Goal: Information Seeking & Learning: Learn about a topic

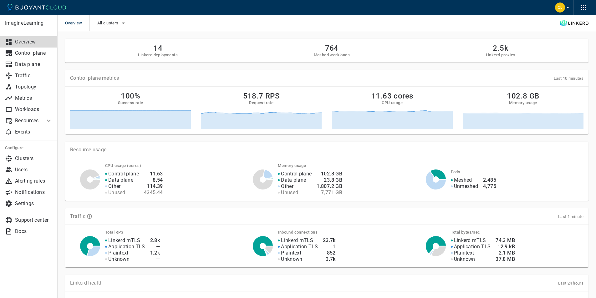
click at [355, 139] on div "Resource usage CPU usage (cores) Control plane Data plane Other Unused 11.63 8.…" at bounding box center [323, 167] width 530 height 67
click at [44, 91] on link "Topology" at bounding box center [29, 86] width 58 height 11
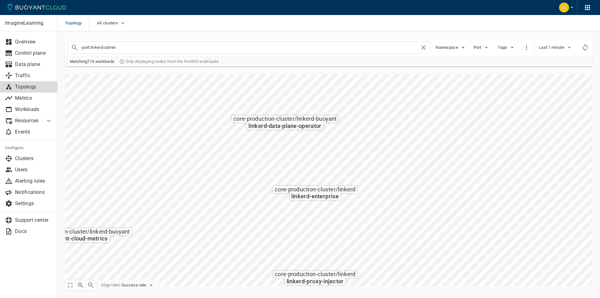
click at [377, 67] on div "platform-nonprod-cluster / linkerd-buoyant buoyant-cloud-metrics platform-nonpr…" at bounding box center [325, 176] width 535 height 219
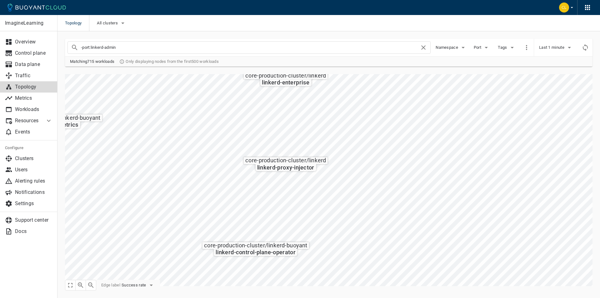
click at [358, 48] on div "-port:linkerd-admin Namespace Port Tags Last 1 minute Matching 715 workloads On…" at bounding box center [325, 158] width 535 height 255
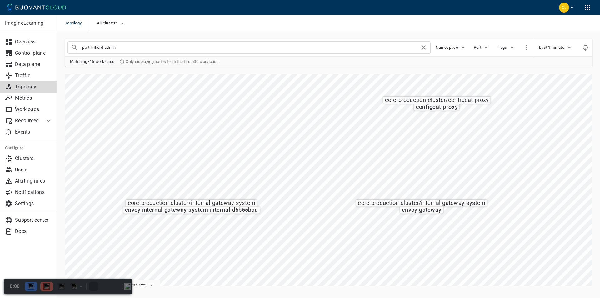
click at [48, 121] on icon at bounding box center [49, 121] width 8 height 8
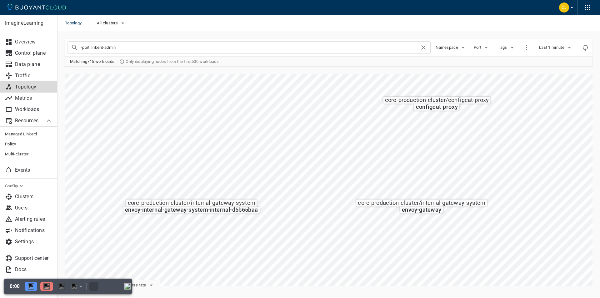
click at [53, 120] on div "Resources" at bounding box center [29, 120] width 58 height 11
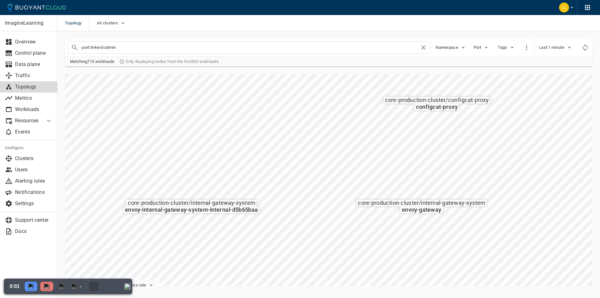
click at [51, 120] on icon at bounding box center [49, 121] width 8 height 8
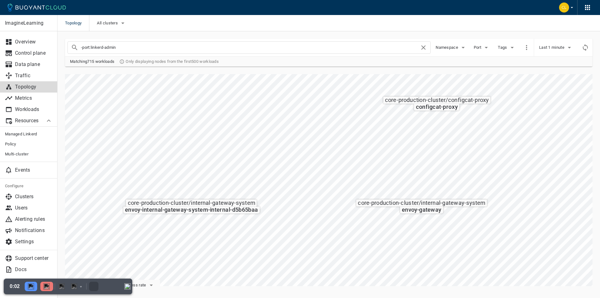
click at [51, 120] on icon at bounding box center [49, 121] width 8 height 8
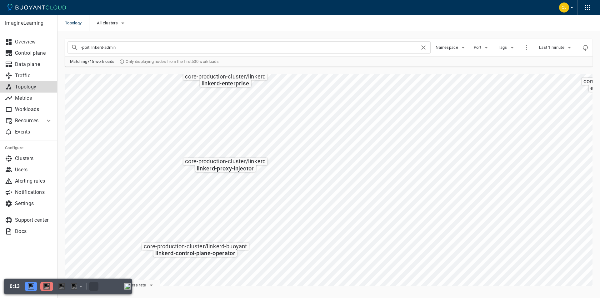
click at [342, 73] on div "platform-nonprod-cluster / linkerd-buoyant buoyant-cloud-metrics platform-nonpr…" at bounding box center [325, 176] width 535 height 219
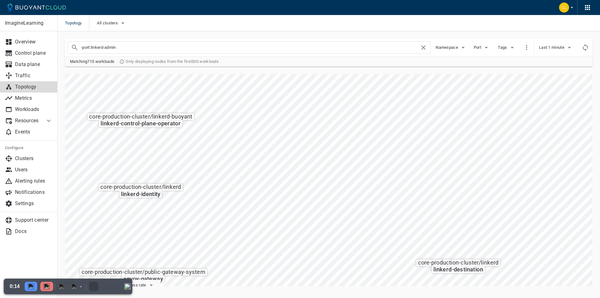
click at [387, 61] on div "-port:linkerd-admin Namespace Port Tags Last 1 minute Matching 715 workloads On…" at bounding box center [325, 158] width 535 height 255
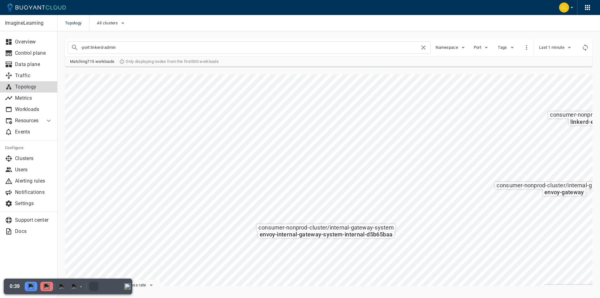
click at [321, 71] on div "platform-nonprod-cluster / linkerd-buoyant buoyant-cloud-metrics platform-nonpr…" at bounding box center [325, 176] width 535 height 219
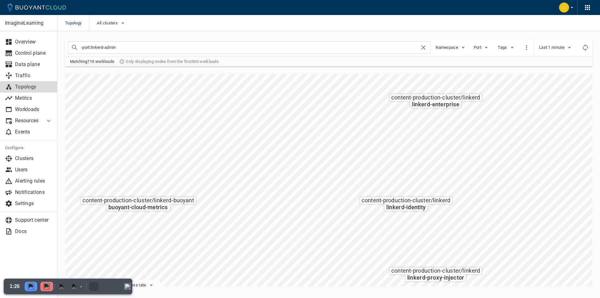
click at [224, 69] on div "platform-nonprod-cluster / linkerd-buoyant buoyant-cloud-metrics platform-nonpr…" at bounding box center [325, 176] width 535 height 219
click at [285, 50] on div "-port:linkerd-admin Namespace Port Tags Last 1 minute Matching 715 workloads On…" at bounding box center [325, 158] width 535 height 255
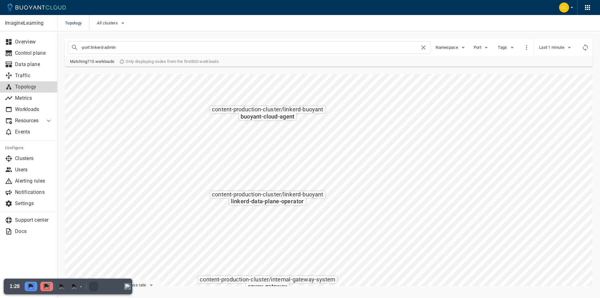
click at [330, 69] on div "platform-nonprod-cluster / linkerd-buoyant buoyant-cloud-metrics platform-nonpr…" at bounding box center [325, 176] width 535 height 219
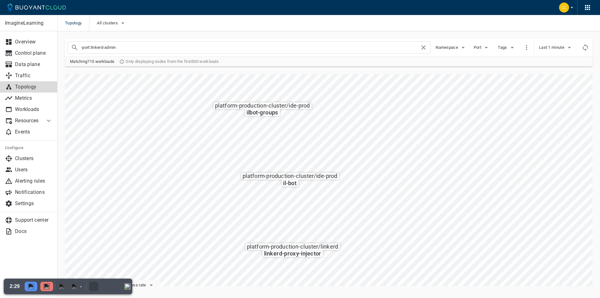
click at [235, 68] on div "platform-nonprod-cluster / linkerd-buoyant buoyant-cloud-metrics platform-nonpr…" at bounding box center [325, 176] width 535 height 219
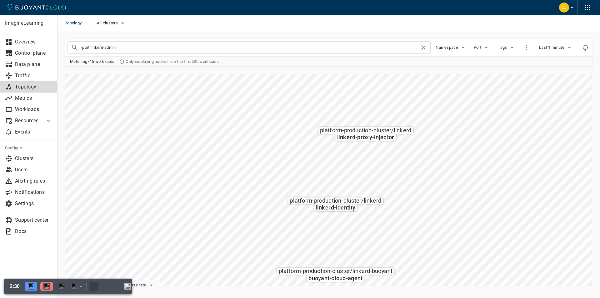
click at [226, 73] on div "platform-nonprod-cluster / linkerd-buoyant buoyant-cloud-metrics platform-nonpr…" at bounding box center [325, 176] width 535 height 219
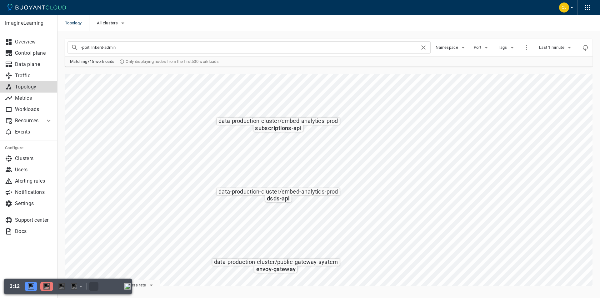
click at [305, 287] on div "ImagineLearning Overview Control plane Data plane Traffic Topology Metrics Work…" at bounding box center [329, 163] width 543 height 265
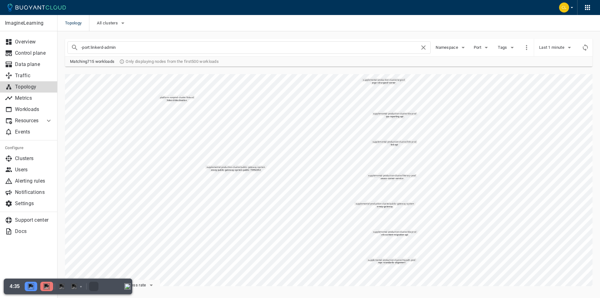
click at [179, 73] on div "platform-nonprod-cluster / linkerd-buoyant buoyant-cloud-metrics platform-nonpr…" at bounding box center [325, 176] width 535 height 219
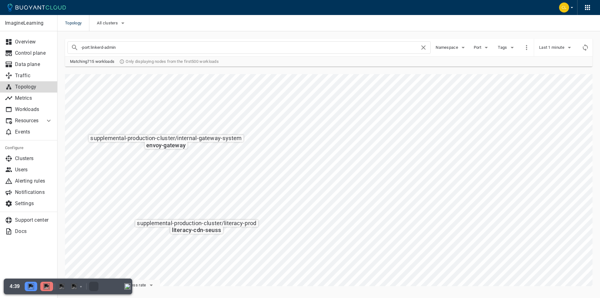
click at [293, 69] on div "platform-nonprod-cluster / linkerd-buoyant buoyant-cloud-metrics platform-nonpr…" at bounding box center [325, 176] width 535 height 219
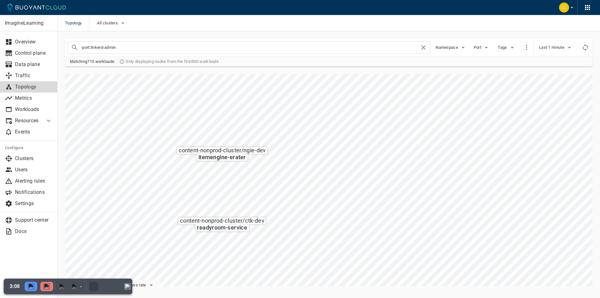
click at [335, 72] on div "platform-nonprod-cluster / linkerd-buoyant buoyant-cloud-metrics platform-nonpr…" at bounding box center [325, 176] width 535 height 219
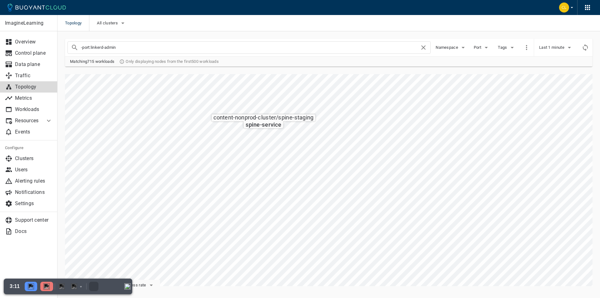
click at [351, 67] on div "platform-nonprod-cluster / linkerd-buoyant buoyant-cloud-metrics platform-nonpr…" at bounding box center [325, 176] width 535 height 219
click at [271, 70] on div "platform-nonprod-cluster / linkerd-buoyant buoyant-cloud-metrics platform-nonpr…" at bounding box center [325, 176] width 535 height 219
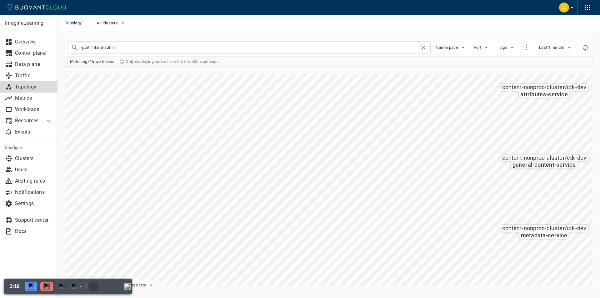
click at [130, 66] on div "-port:linkerd-admin Namespace Port Tags Last 1 minute Matching 715 workloads On…" at bounding box center [325, 158] width 535 height 255
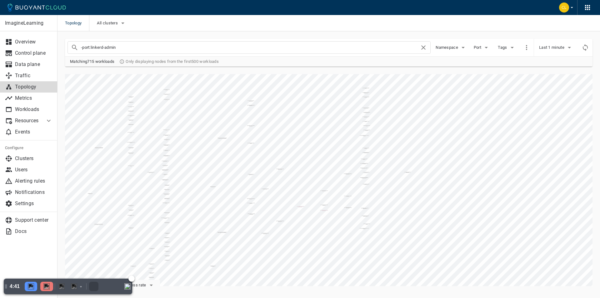
click at [47, 284] on img at bounding box center [46, 286] width 6 height 6
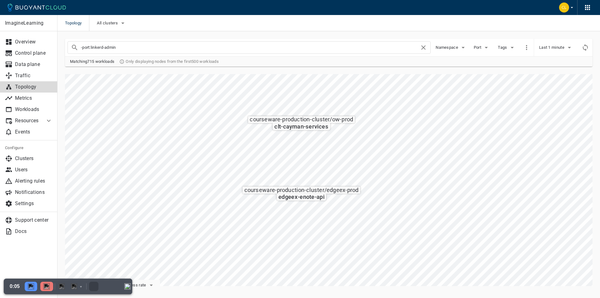
click at [419, 73] on div "platform-nonprod-cluster / linkerd-buoyant buoyant-cloud-metrics platform-nonpr…" at bounding box center [325, 176] width 535 height 219
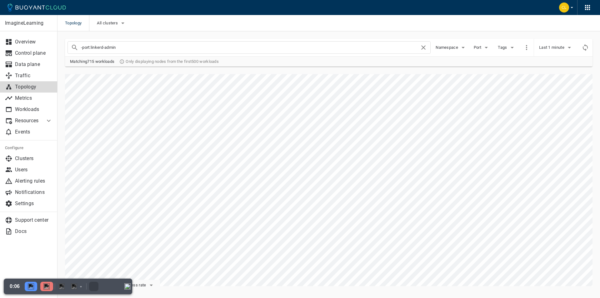
click at [432, 69] on div "platform-nonprod-cluster / linkerd-buoyant buoyant-cloud-metrics platform-nonpr…" at bounding box center [325, 176] width 535 height 219
click at [420, 68] on div "platform-nonprod-cluster / linkerd-buoyant buoyant-cloud-metrics platform-nonpr…" at bounding box center [325, 176] width 535 height 219
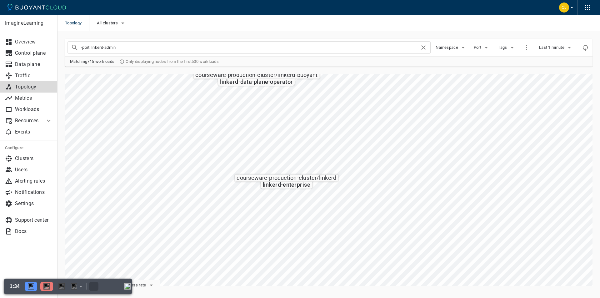
click at [318, 74] on div "platform-nonprod-cluster / linkerd-buoyant buoyant-cloud-metrics platform-nonpr…" at bounding box center [325, 176] width 535 height 219
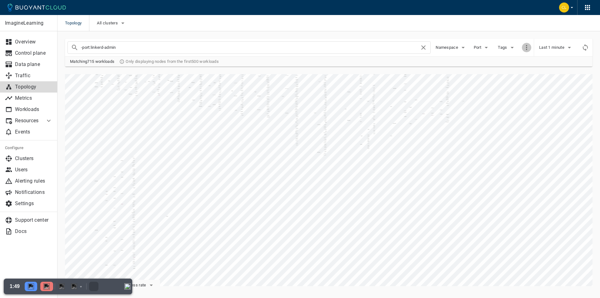
click at [526, 46] on icon "button" at bounding box center [526, 47] width 1 height 5
click at [520, 36] on div at bounding box center [300, 149] width 600 height 298
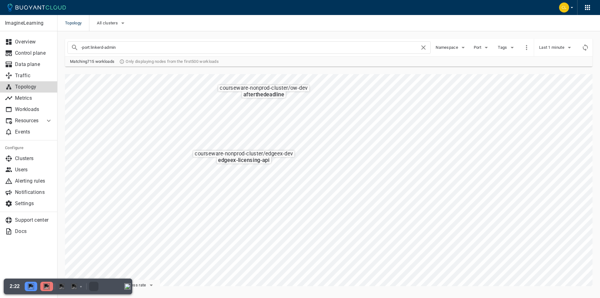
click at [309, 64] on div "-port:linkerd-admin Namespace Port Tags Last 1 minute Matching 715 workloads On…" at bounding box center [325, 158] width 535 height 255
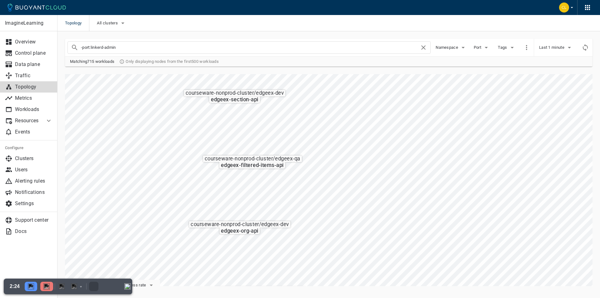
click at [305, 69] on div "platform-nonprod-cluster / linkerd-buoyant buoyant-cloud-metrics platform-nonpr…" at bounding box center [325, 176] width 535 height 219
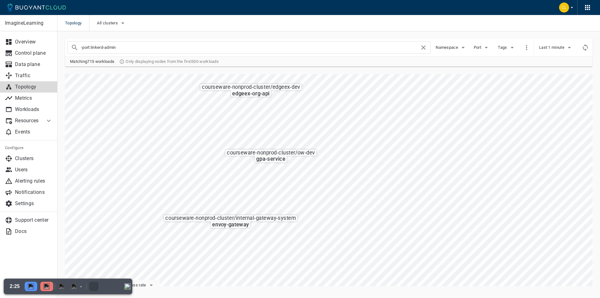
click at [271, 71] on div "platform-nonprod-cluster / linkerd-buoyant buoyant-cloud-metrics platform-nonpr…" at bounding box center [325, 176] width 535 height 219
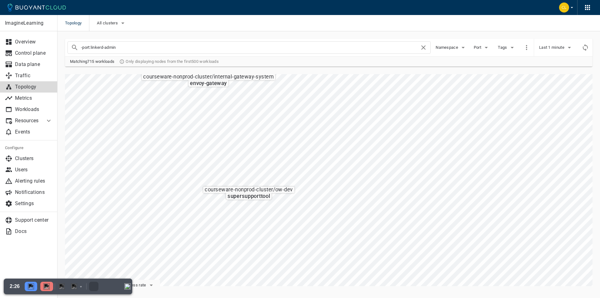
click at [263, 56] on div "-port:linkerd-admin Namespace Port Tags Last 1 minute Matching 715 workloads On…" at bounding box center [325, 158] width 535 height 255
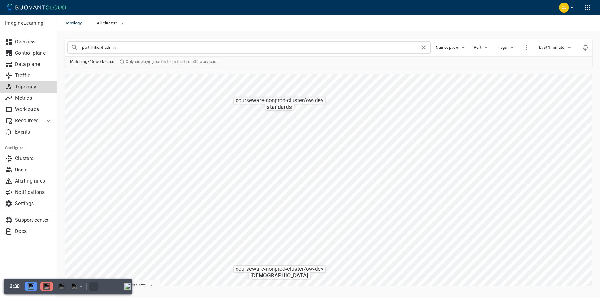
click at [271, 73] on div "platform-nonprod-cluster / linkerd-buoyant buoyant-cloud-metrics platform-nonpr…" at bounding box center [325, 176] width 535 height 219
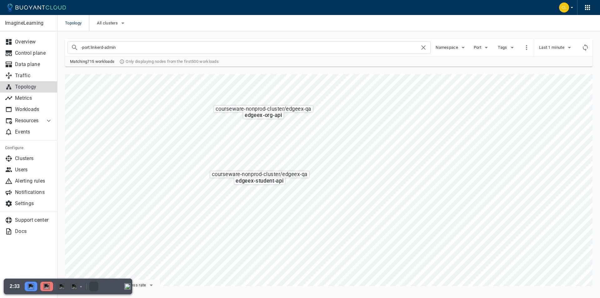
click at [297, 71] on div "platform-nonprod-cluster / linkerd-buoyant buoyant-cloud-metrics platform-nonpr…" at bounding box center [325, 176] width 535 height 219
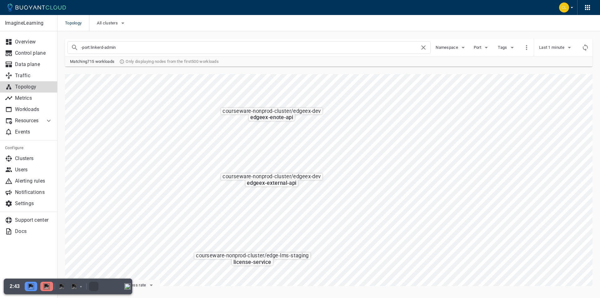
click at [273, 73] on div "platform-nonprod-cluster / linkerd-buoyant buoyant-cloud-metrics platform-nonpr…" at bounding box center [325, 176] width 535 height 219
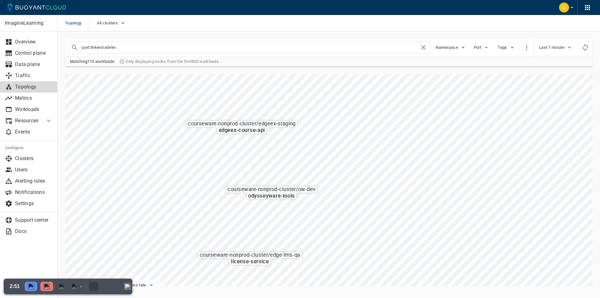
click at [323, 73] on div "platform-nonprod-cluster / linkerd-buoyant buoyant-cloud-metrics platform-nonpr…" at bounding box center [325, 176] width 535 height 219
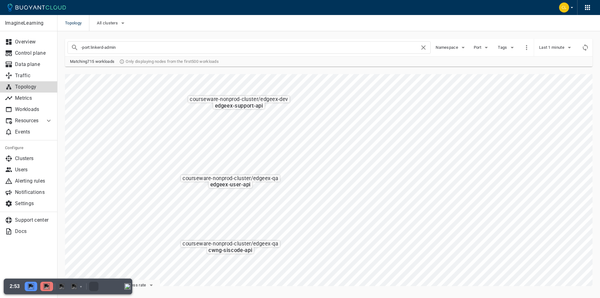
click at [327, 69] on div "platform-nonprod-cluster / linkerd-buoyant buoyant-cloud-metrics platform-nonpr…" at bounding box center [325, 176] width 535 height 219
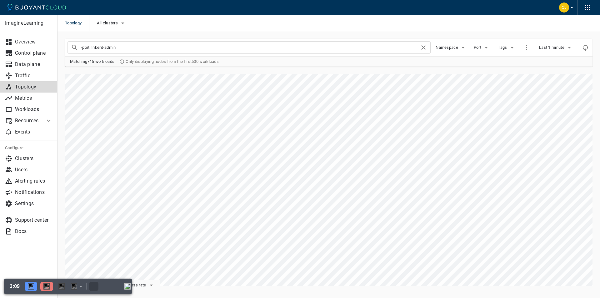
click at [320, 290] on div "ImagineLearning Overview Control plane Data plane Traffic Topology Metrics Work…" at bounding box center [329, 163] width 543 height 265
click at [305, 61] on div "-port:linkerd-admin Namespace Port Tags Last 1 minute Matching 715 workloads On…" at bounding box center [325, 158] width 535 height 255
click at [286, 49] on div "-port:linkerd-admin Namespace Port Tags Last 1 minute Matching 715 workloads On…" at bounding box center [325, 158] width 535 height 255
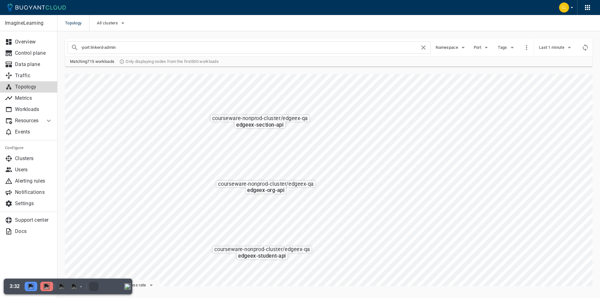
click at [313, 44] on div "-port:linkerd-admin Namespace Port Tags Last 1 minute Matching 715 workloads On…" at bounding box center [325, 158] width 535 height 255
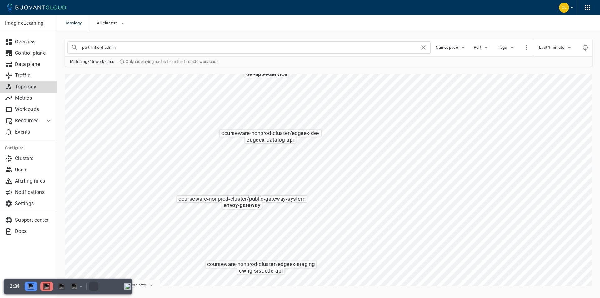
click at [319, 73] on div "platform-nonprod-cluster / linkerd-buoyant buoyant-cloud-metrics platform-nonpr…" at bounding box center [325, 176] width 535 height 219
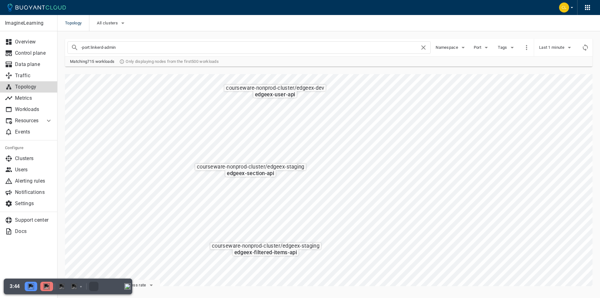
click at [280, 59] on div "-port:linkerd-admin Namespace Port Tags Last 1 minute Matching 715 workloads On…" at bounding box center [325, 158] width 535 height 255
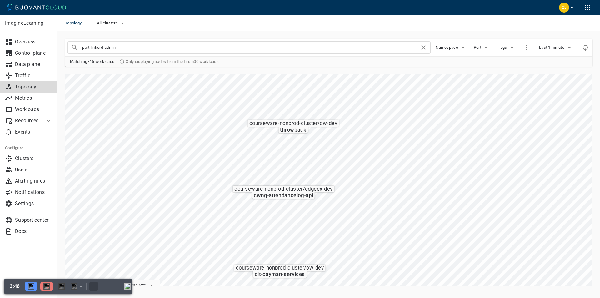
click at [225, 60] on div "-port:linkerd-admin Namespace Port Tags Last 1 minute Matching 715 workloads On…" at bounding box center [325, 158] width 535 height 255
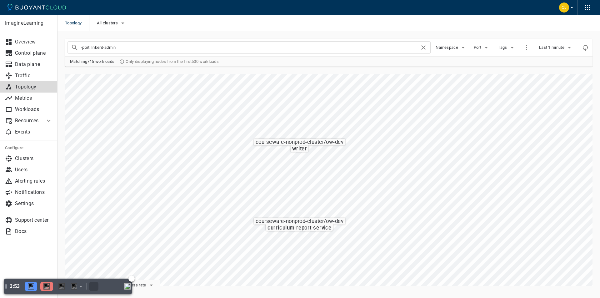
click at [50, 286] on div at bounding box center [46, 286] width 13 height 9
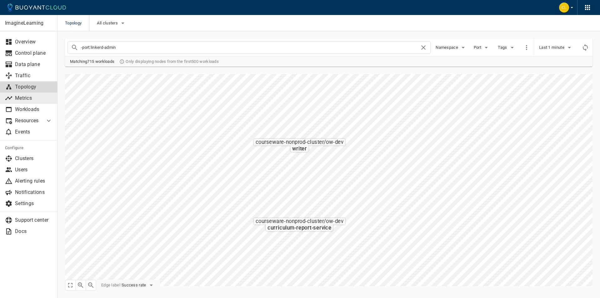
click at [25, 101] on p "Metrics" at bounding box center [34, 98] width 38 height 6
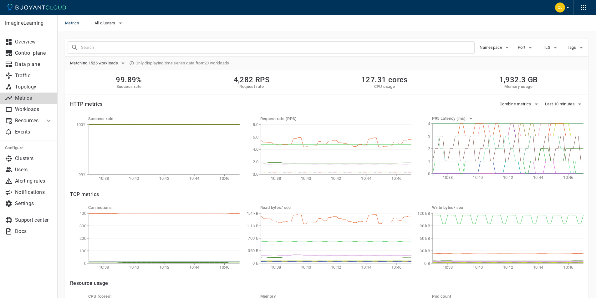
click at [365, 81] on h2 "127.31 cores" at bounding box center [384, 79] width 46 height 9
click at [19, 162] on link "Clusters" at bounding box center [29, 158] width 58 height 11
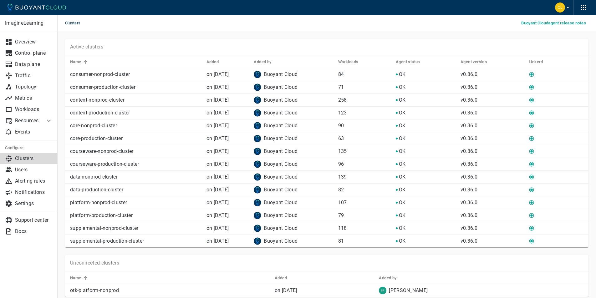
click at [297, 71] on p "Buoyant Cloud" at bounding box center [281, 74] width 34 height 6
click at [25, 65] on p "Data plane" at bounding box center [34, 64] width 38 height 6
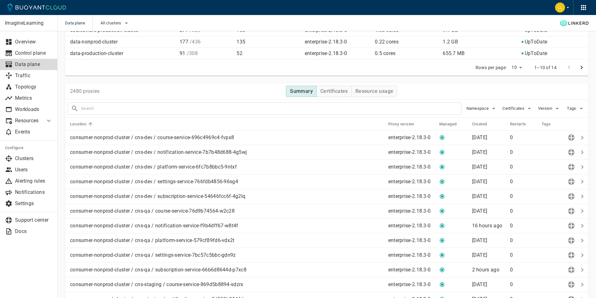
scroll to position [156, 0]
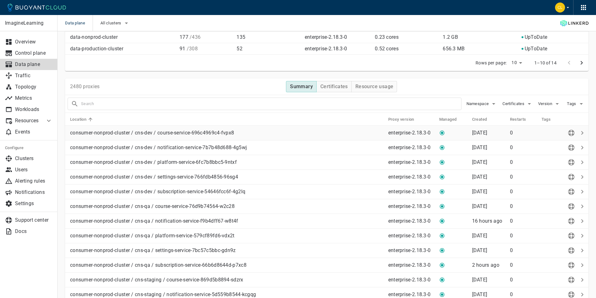
click at [583, 134] on icon at bounding box center [582, 133] width 8 height 8
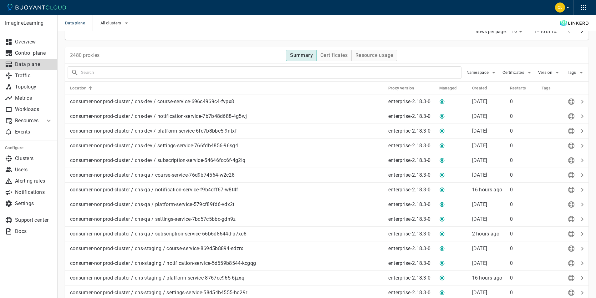
click at [129, 70] on input "text" at bounding box center [271, 72] width 380 height 9
type input "cuethink"
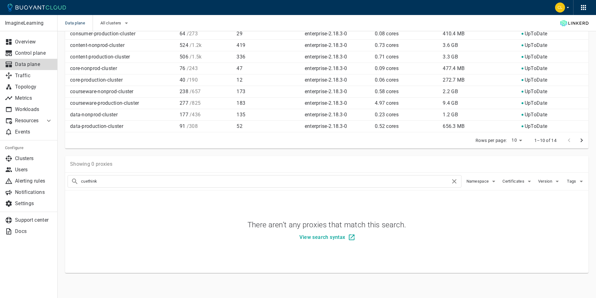
scroll to position [79, 0]
click at [110, 182] on input "cuethink" at bounding box center [265, 181] width 369 height 9
type input "aitk"
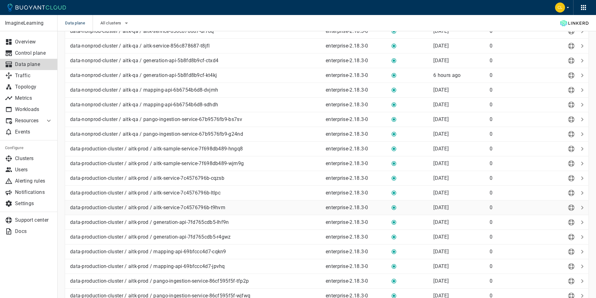
scroll to position [525, 0]
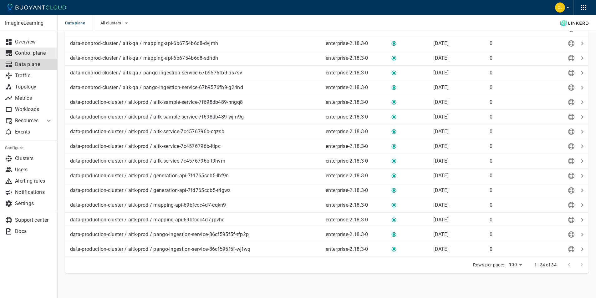
click at [26, 55] on p "Control plane" at bounding box center [34, 53] width 38 height 6
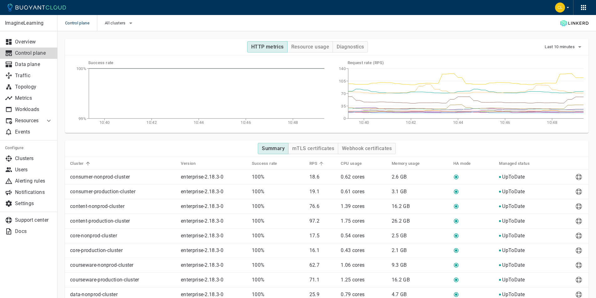
click at [310, 162] on h5 "RPS" at bounding box center [313, 163] width 8 height 5
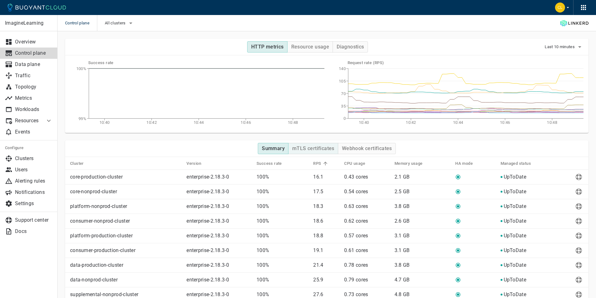
click at [309, 150] on h4 "mTLS certificates" at bounding box center [313, 148] width 42 height 6
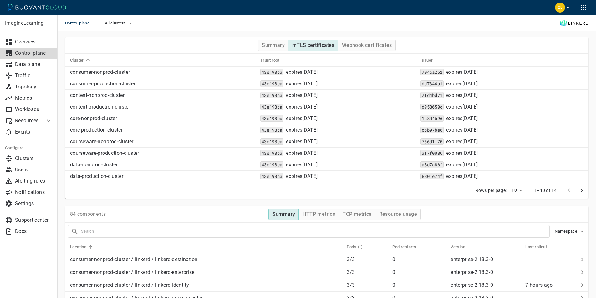
scroll to position [94, 0]
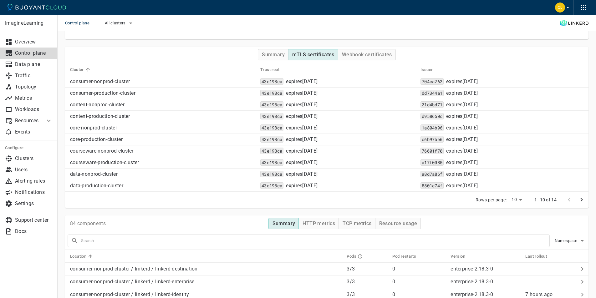
type button "mTLS certificates"
click at [375, 56] on h4 "Webhook certificates" at bounding box center [367, 55] width 50 height 6
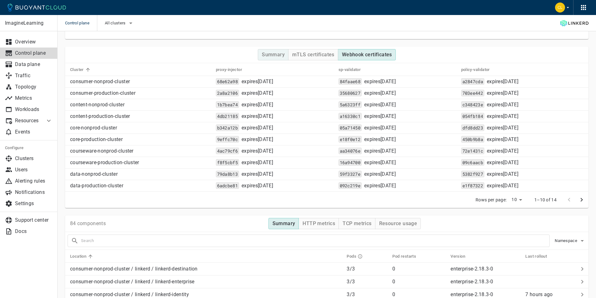
click at [278, 51] on button "Summary" at bounding box center [273, 54] width 31 height 11
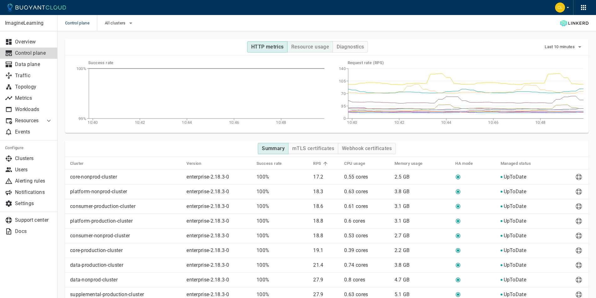
click at [313, 43] on button "Resource usage" at bounding box center [310, 46] width 46 height 11
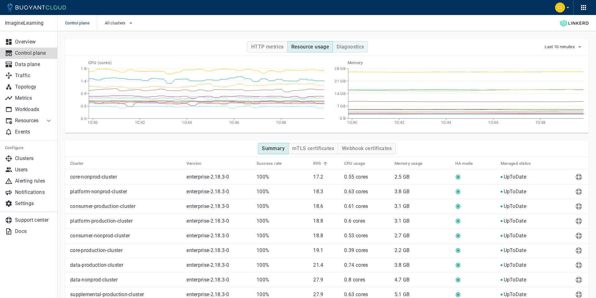
click at [345, 48] on h4 "Diagnostics" at bounding box center [349, 47] width 27 height 6
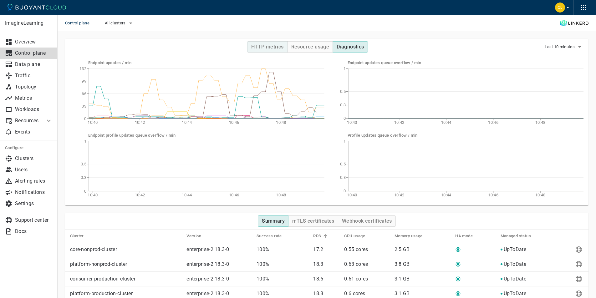
click at [268, 47] on h4 "HTTP metrics" at bounding box center [267, 47] width 33 height 6
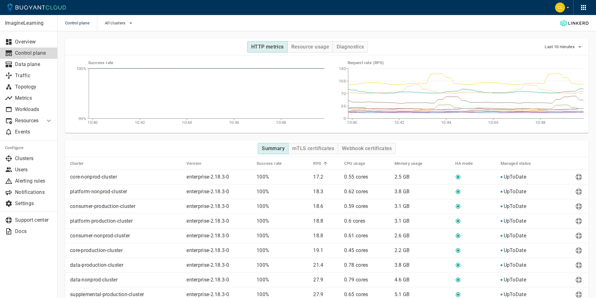
click at [560, 9] on img "button" at bounding box center [560, 8] width 10 height 10
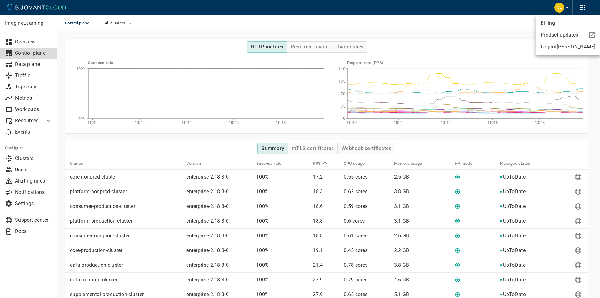
click at [558, 8] on div at bounding box center [300, 149] width 600 height 298
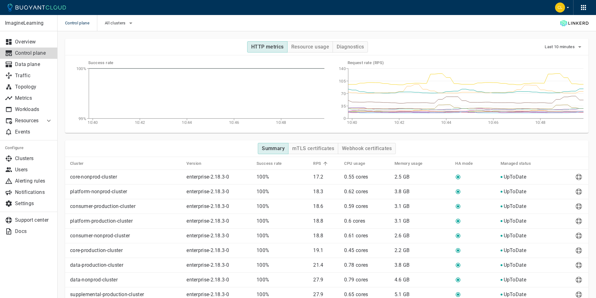
click at [558, 8] on img "button" at bounding box center [560, 8] width 10 height 10
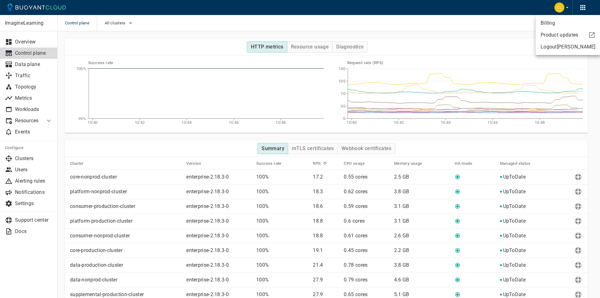
click at [541, 21] on link "Billing" at bounding box center [568, 23] width 65 height 11
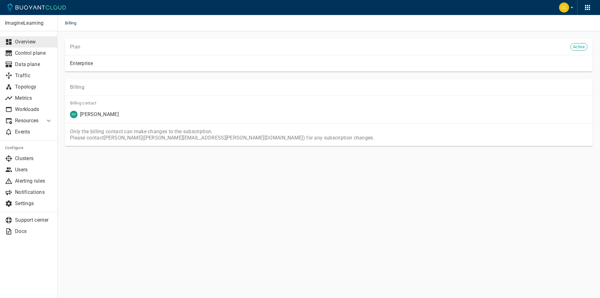
click at [25, 42] on p "Overview" at bounding box center [34, 42] width 38 height 6
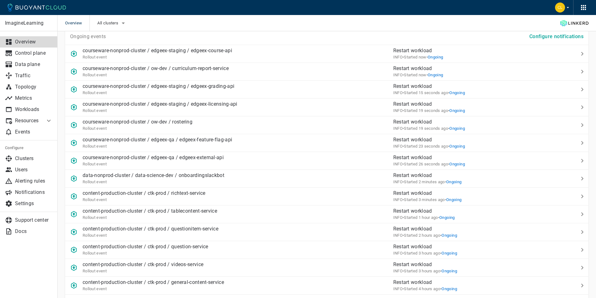
scroll to position [457, 0]
